Goal: Task Accomplishment & Management: Manage account settings

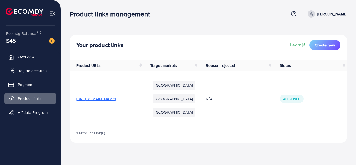
click at [27, 70] on span "My ad accounts" at bounding box center [33, 71] width 28 height 6
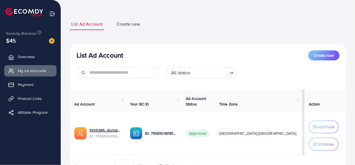
scroll to position [54, 0]
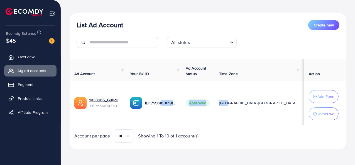
drag, startPoint x: 161, startPoint y: 124, endPoint x: 224, endPoint y: 109, distance: 64.5
click at [224, 109] on tr "1033265_Gullala Ad A/C_1759292986657 ID: 7556104359887208456 ID: 75561036181772…" at bounding box center [262, 103] width 385 height 44
click at [231, 131] on div "Account per page ** ** ** *** Showing 1 To 10 of 1 account(s)" at bounding box center [207, 135] width 285 height 13
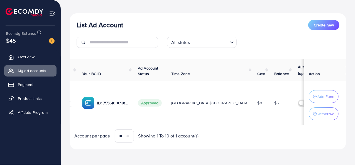
scroll to position [0, 54]
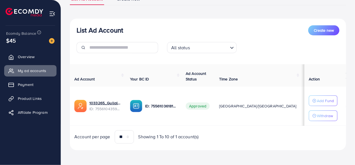
scroll to position [50, 0]
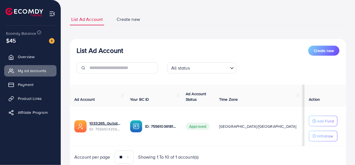
scroll to position [50, 0]
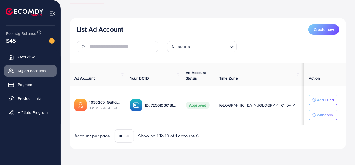
drag, startPoint x: 185, startPoint y: 124, endPoint x: 266, endPoint y: 128, distance: 80.8
click at [266, 128] on div "Ad Account Your BC ID Ad Account Status Time Zone Cost Balance Auto top-up Thre…" at bounding box center [208, 102] width 276 height 79
click at [292, 142] on div "Account per page ** ** ** *** Showing 1 To 10 of 1 account(s)" at bounding box center [207, 135] width 285 height 13
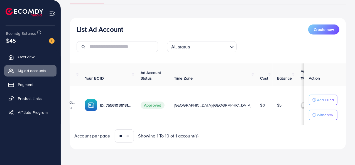
scroll to position [0, 54]
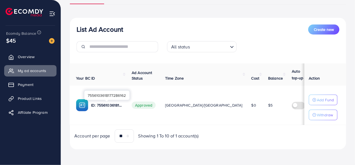
click at [110, 104] on p "ID: 7556103618177286162" at bounding box center [107, 105] width 32 height 7
click at [104, 105] on p "ID: 7556103618177286162" at bounding box center [107, 105] width 32 height 7
click at [84, 105] on img at bounding box center [82, 105] width 12 height 12
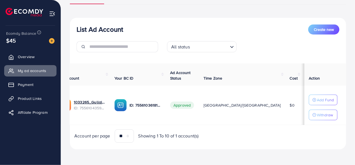
scroll to position [0, 0]
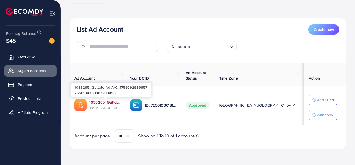
click at [109, 100] on link "1033265_Gullala Ad A/C_1759292986657" at bounding box center [105, 102] width 32 height 6
